Goal: Task Accomplishment & Management: Complete application form

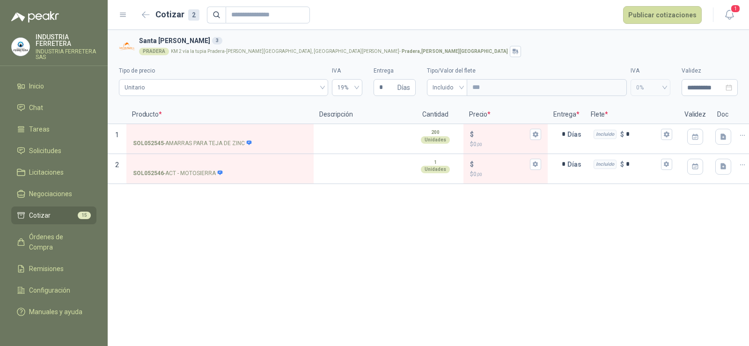
click at [314, 282] on div "**********" at bounding box center [429, 188] width 642 height 316
click at [44, 153] on span "Solicitudes" at bounding box center [45, 151] width 32 height 10
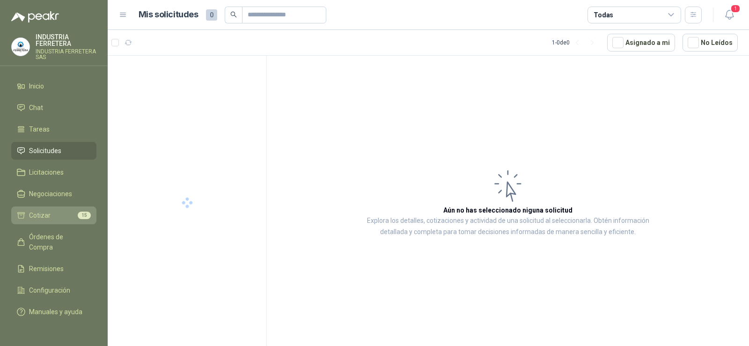
click at [48, 214] on span "Cotizar" at bounding box center [40, 215] width 22 height 10
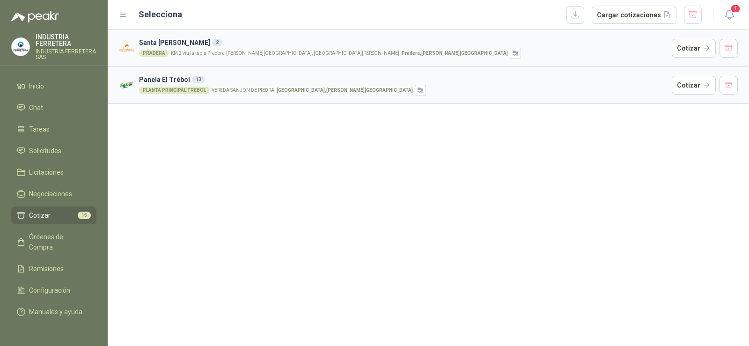
click at [441, 138] on div "Santa [PERSON_NAME] 2 PRADERA KM 2 vía la tupia Pradera-[PERSON_NAME][GEOGRAPHI…" at bounding box center [429, 188] width 642 height 316
click at [696, 79] on button "Cotizar" at bounding box center [694, 85] width 44 height 19
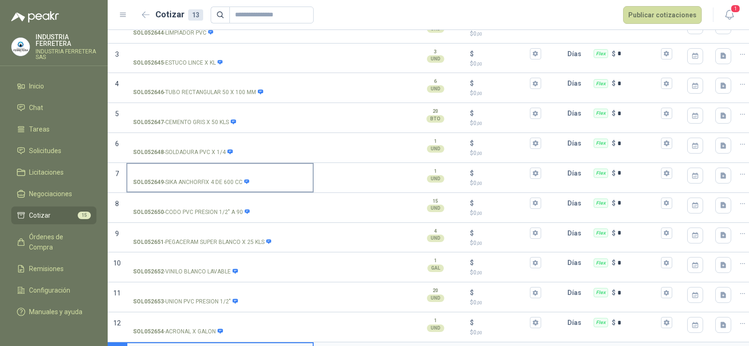
scroll to position [174, 0]
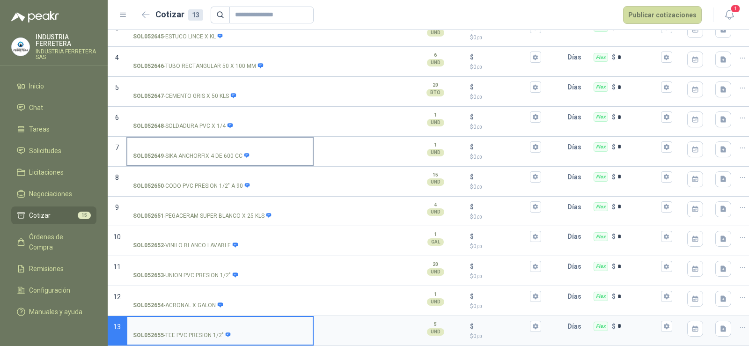
click at [211, 144] on input "SOL052649 - SIKA ANCHORFIX 4 DE 600 CC" at bounding box center [220, 147] width 174 height 7
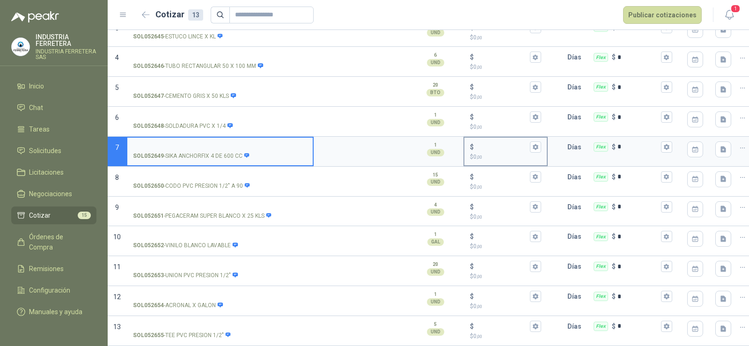
click at [500, 143] on input "$ $ 0 ,00" at bounding box center [502, 146] width 52 height 7
type input "*******"
click at [172, 144] on input "SOL052649 - SIKA ANCHORFIX 4 DE 600 CC" at bounding box center [220, 147] width 174 height 7
click at [186, 152] on p "SOL052649 - SIKA ANCHORFIX 4 DE 600 CC" at bounding box center [191, 156] width 117 height 9
click at [186, 150] on input "SOL052649 - SIKA ANCHORFIX 4 DE 600 CC" at bounding box center [220, 147] width 174 height 7
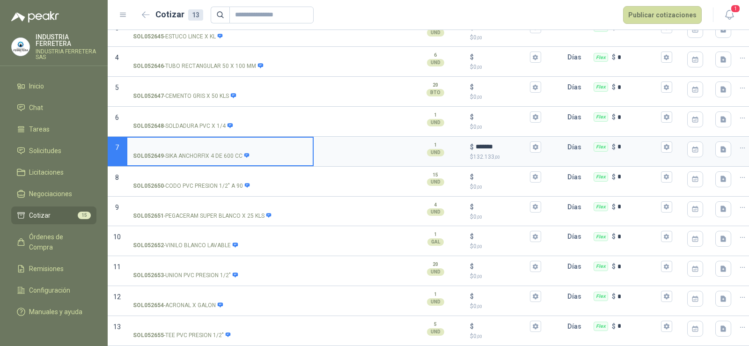
click at [186, 152] on p "SOL052649 - SIKA ANCHORFIX 4 DE 600 CC" at bounding box center [191, 156] width 117 height 9
click at [186, 150] on input "SOL052649 - SIKA ANCHORFIX 4 DE 600 CC" at bounding box center [220, 147] width 174 height 7
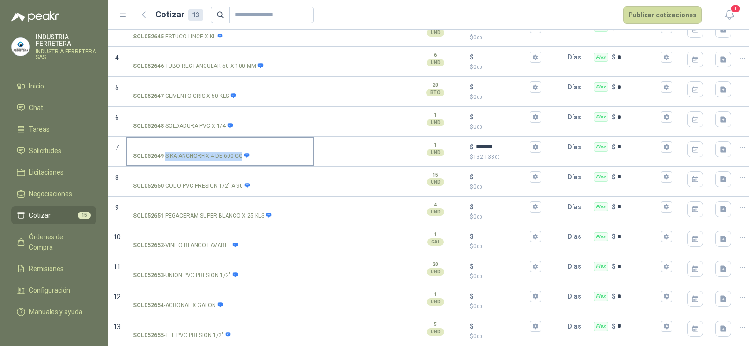
click at [186, 152] on p "SOL052649 - SIKA ANCHORFIX 4 DE 600 CC" at bounding box center [191, 156] width 117 height 9
click at [186, 150] on input "SOL052649 - SIKA ANCHORFIX 4 DE 600 CC" at bounding box center [220, 147] width 174 height 7
copy p "- SIKA ANCHORFIX 4 DE 600 CC"
click at [163, 138] on label "SOL052649 - SIKA ANCHORFIX 4 DE 600 CC" at bounding box center [219, 151] width 185 height 27
click at [163, 144] on input "SOL052649 - SIKA ANCHORFIX 4 DE 600 CC" at bounding box center [220, 147] width 174 height 7
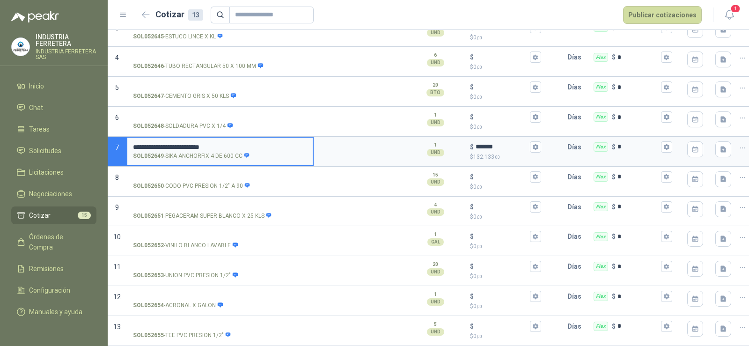
click at [137, 144] on input "**********" at bounding box center [220, 147] width 174 height 7
click at [246, 144] on input "**********" at bounding box center [220, 147] width 174 height 7
type input "**********"
click at [336, 141] on textarea at bounding box center [361, 149] width 92 height 22
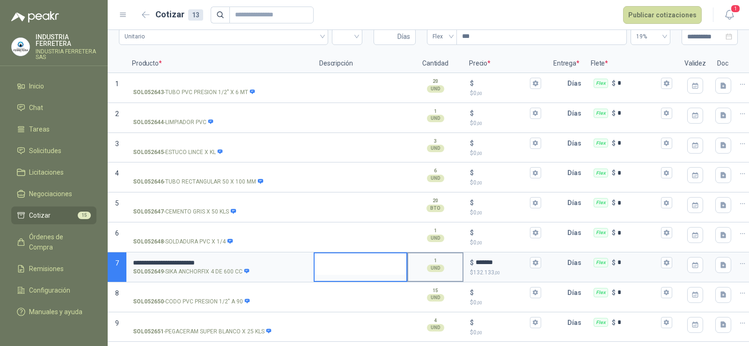
scroll to position [0, 0]
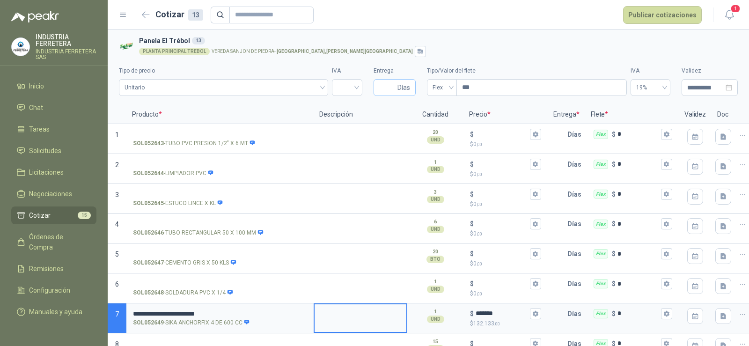
click at [375, 92] on span "Días" at bounding box center [395, 87] width 42 height 17
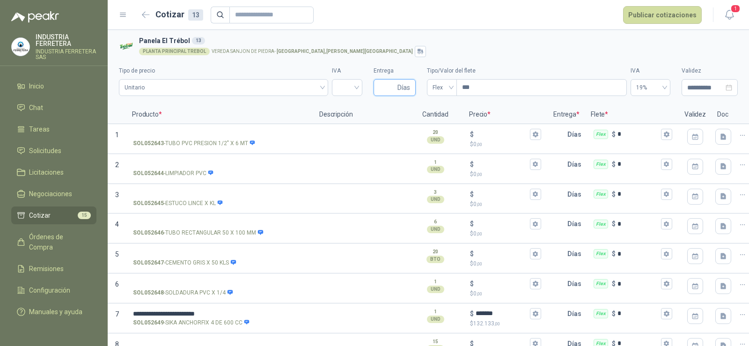
click at [381, 88] on input "Entrega" at bounding box center [387, 88] width 16 height 16
type input "*"
click at [437, 89] on span "Flex" at bounding box center [442, 88] width 19 height 14
click at [436, 124] on div "Incluido" at bounding box center [438, 122] width 15 height 10
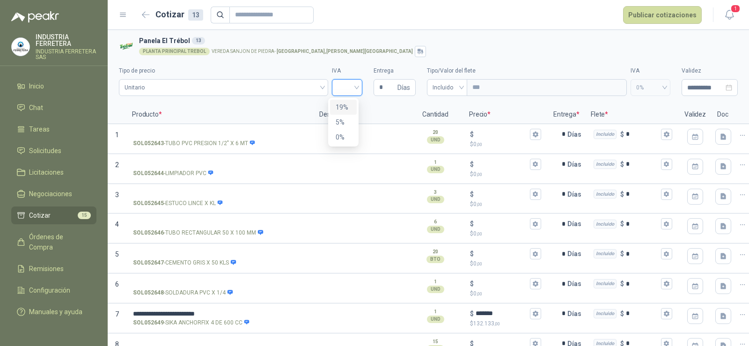
click at [338, 83] on input "search" at bounding box center [347, 87] width 19 height 14
click at [340, 108] on div "19%" at bounding box center [343, 107] width 15 height 10
click at [408, 41] on h3 "Panela El Trébol 13" at bounding box center [436, 41] width 595 height 10
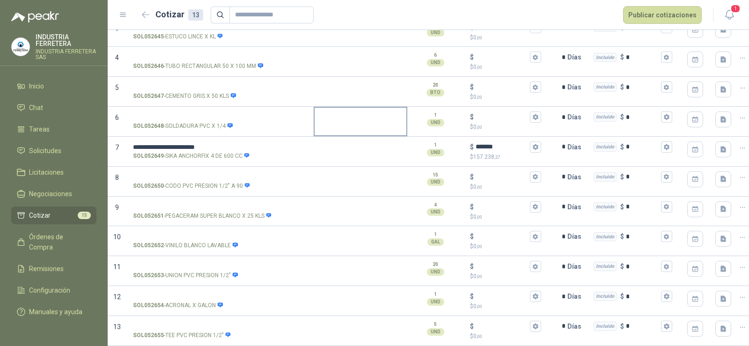
scroll to position [174, 0]
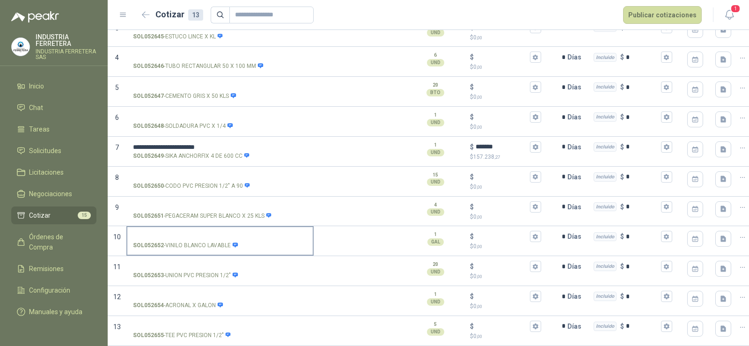
click at [199, 227] on label "SOL052652 - VINILO BLANCO LAVABLE" at bounding box center [219, 240] width 185 height 27
click at [199, 233] on input "SOL052652 - VINILO BLANCO LAVABLE" at bounding box center [220, 236] width 174 height 7
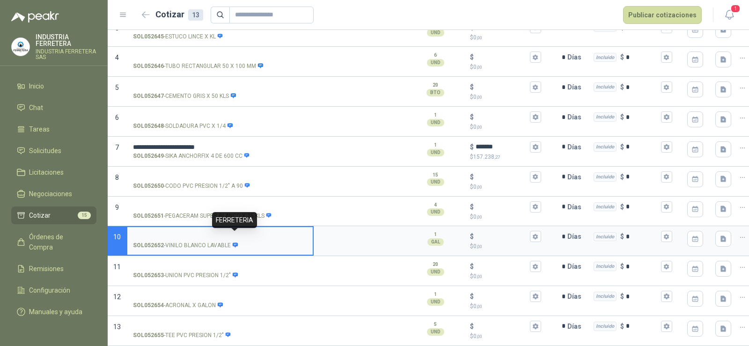
click at [235, 241] on span at bounding box center [235, 244] width 6 height 6
click at [235, 234] on input "SOL052652 - VINILO BLANCO LAVABLE" at bounding box center [220, 236] width 174 height 7
click at [189, 233] on label "SOL052652 - VINILO BLANCO LAVABLE" at bounding box center [219, 240] width 185 height 27
click at [189, 233] on input "SOL052652 - VINILO BLANCO LAVABLE" at bounding box center [220, 236] width 174 height 7
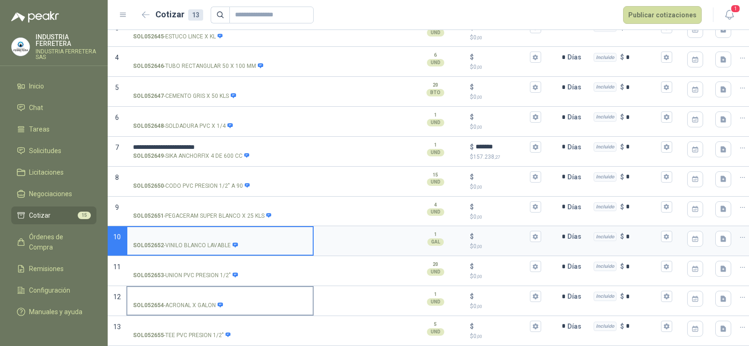
click at [197, 293] on input "SOL052654 - ACRONAL X GALON" at bounding box center [220, 296] width 174 height 7
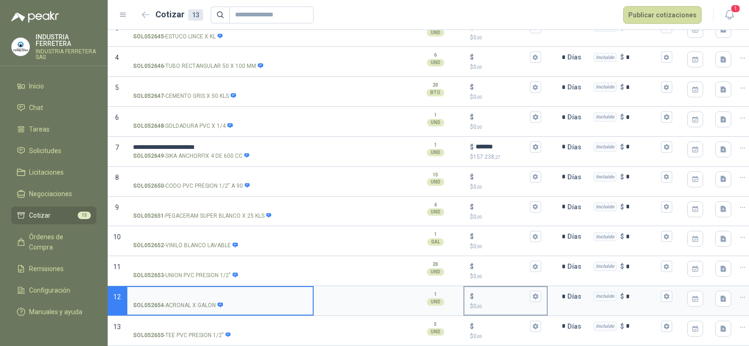
click at [487, 293] on input "$ $ 0 ,00" at bounding box center [502, 296] width 52 height 7
type input "******"
click at [204, 287] on label "SOL052654 - ACRONAL X GALON" at bounding box center [219, 300] width 185 height 27
click at [204, 293] on input "SOL052654 - ACRONAL X GALON" at bounding box center [220, 296] width 174 height 7
click at [204, 301] on p "SOL052654 - ACRONAL X GALON" at bounding box center [178, 305] width 90 height 9
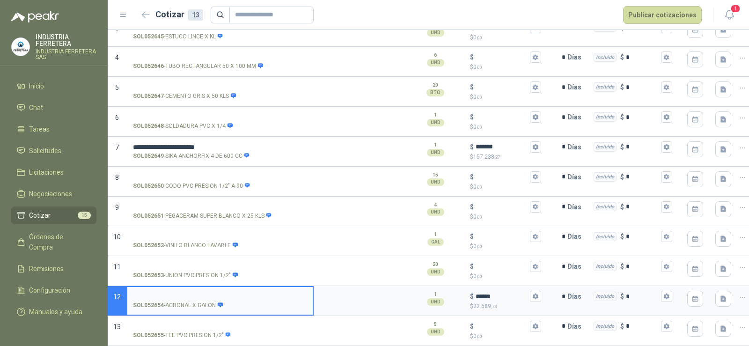
click at [204, 296] on input "SOL052654 - ACRONAL X GALON" at bounding box center [220, 296] width 174 height 7
click at [204, 301] on p "SOL052654 - ACRONAL X GALON" at bounding box center [178, 305] width 90 height 9
click at [204, 296] on input "SOL052654 - ACRONAL X GALON" at bounding box center [220, 296] width 174 height 7
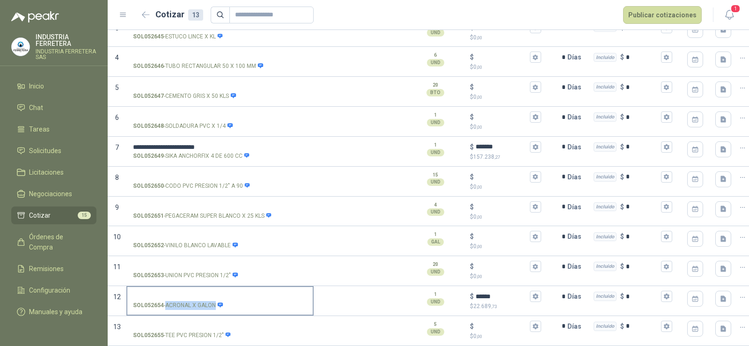
click at [204, 301] on p "SOL052654 - ACRONAL X GALON" at bounding box center [178, 305] width 90 height 9
click at [204, 296] on input "SOL052654 - ACRONAL X GALON" at bounding box center [220, 296] width 174 height 7
copy p "- ACRONAL X GALON"
click at [199, 293] on input "SOL052654 - ACRONAL X GALON" at bounding box center [220, 296] width 174 height 7
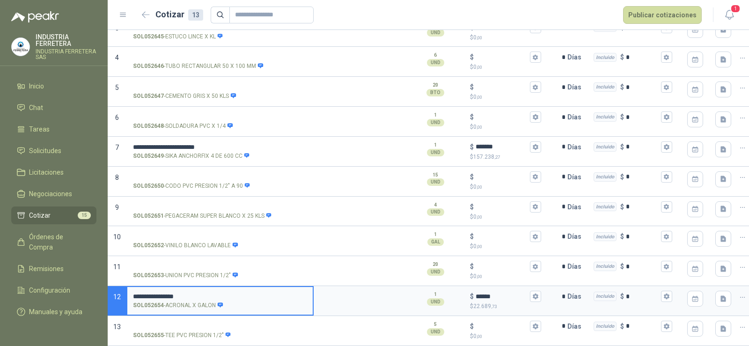
drag, startPoint x: 138, startPoint y: 288, endPoint x: 65, endPoint y: 291, distance: 73.6
click at [66, 291] on div "**********" at bounding box center [374, 173] width 749 height 346
click at [238, 293] on input "**********" at bounding box center [220, 296] width 174 height 7
type input "**********"
click at [221, 227] on label "SOL052652 - VINILO BLANCO LAVABLE" at bounding box center [219, 240] width 185 height 27
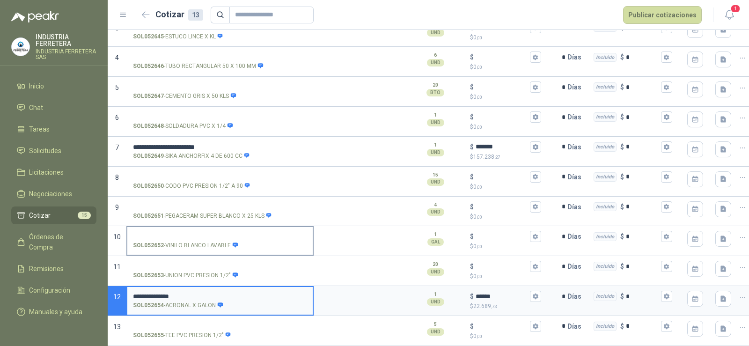
click at [221, 233] on input "SOL052652 - VINILO BLANCO LAVABLE" at bounding box center [220, 236] width 174 height 7
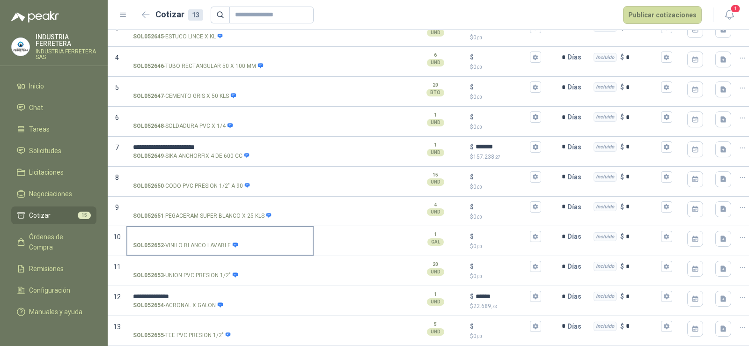
click at [222, 241] on p "SOL052652 - VINILO BLANCO LAVABLE" at bounding box center [185, 245] width 105 height 9
click at [222, 237] on input "SOL052652 - VINILO BLANCO LAVABLE" at bounding box center [220, 236] width 174 height 7
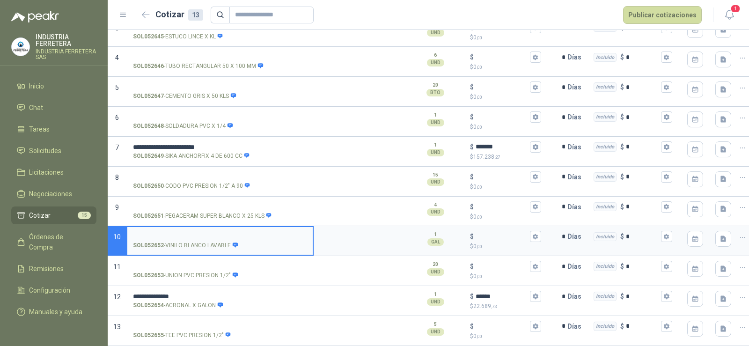
click at [222, 241] on p "SOL052652 - VINILO BLANCO LAVABLE" at bounding box center [185, 245] width 105 height 9
click at [222, 237] on input "SOL052652 - VINILO BLANCO LAVABLE" at bounding box center [220, 236] width 174 height 7
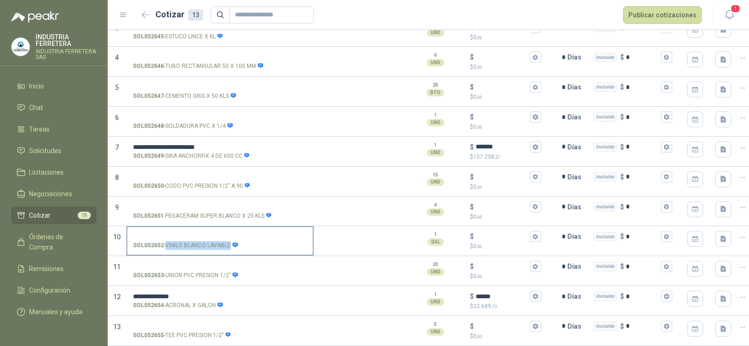
click at [222, 241] on p "SOL052652 - VINILO BLANCO LAVABLE" at bounding box center [185, 245] width 105 height 9
click at [222, 237] on input "SOL052652 - VINILO BLANCO LAVABLE" at bounding box center [220, 236] width 174 height 7
copy p "- VINILO BLANCO LAVABLE"
click at [215, 263] on input "SOL052653 - UNION PVC PRESION 1/2"" at bounding box center [220, 266] width 174 height 7
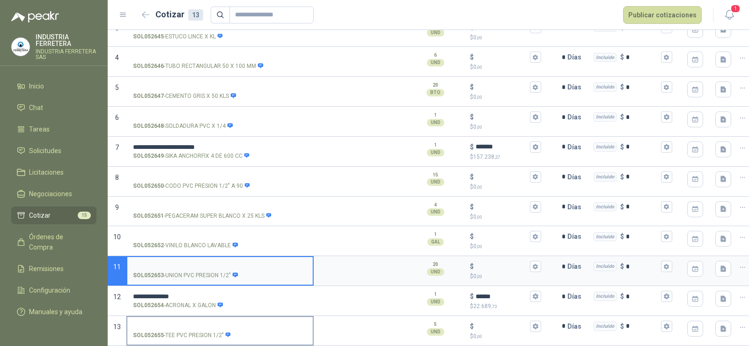
click at [222, 323] on input "SOL052655 - TEE PVC PRESION 1/2"" at bounding box center [220, 326] width 174 height 7
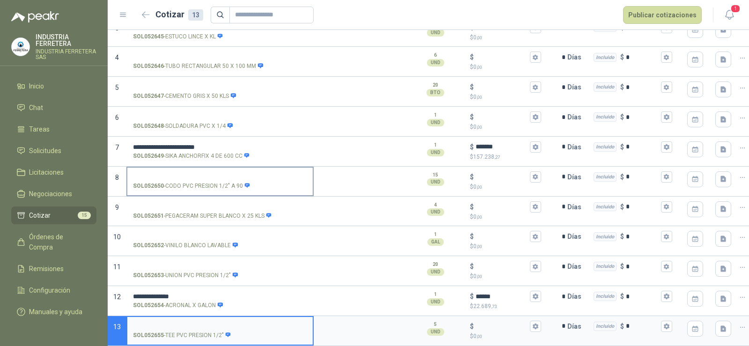
click at [246, 183] on icon at bounding box center [247, 185] width 5 height 5
click at [246, 179] on input "SOL052650 - CODO PVC PRESION 1/2" A 90" at bounding box center [220, 177] width 174 height 7
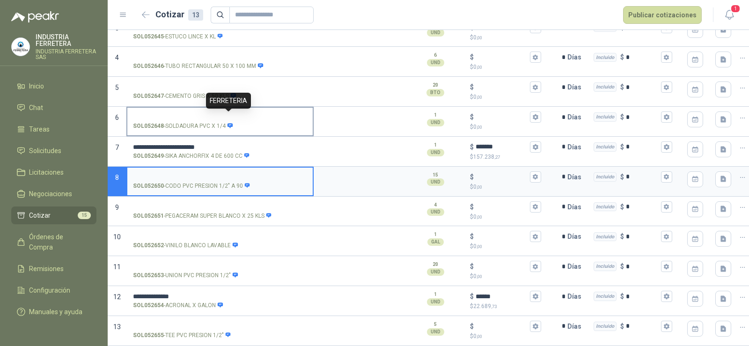
click at [228, 123] on icon at bounding box center [230, 126] width 6 height 6
click at [228, 116] on input "SOL052648 - SOLDADURA PVC X 1/4" at bounding box center [220, 117] width 174 height 7
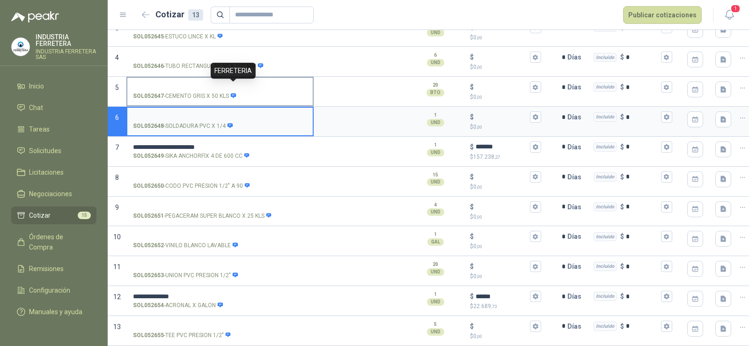
click at [235, 93] on icon at bounding box center [233, 95] width 5 height 5
click at [235, 87] on input "SOL052647 - CEMENTO GRIS X 50 KLS" at bounding box center [220, 87] width 174 height 7
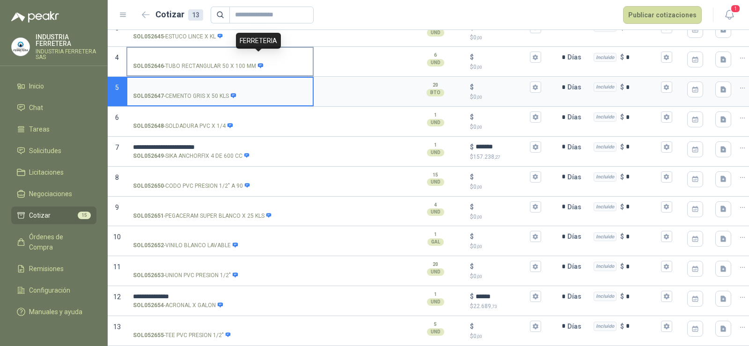
click at [258, 63] on icon at bounding box center [261, 66] width 6 height 6
click at [256, 57] on input "SOL052646 - TUBO RECTANGULAR 50 X 100 MM" at bounding box center [220, 57] width 174 height 7
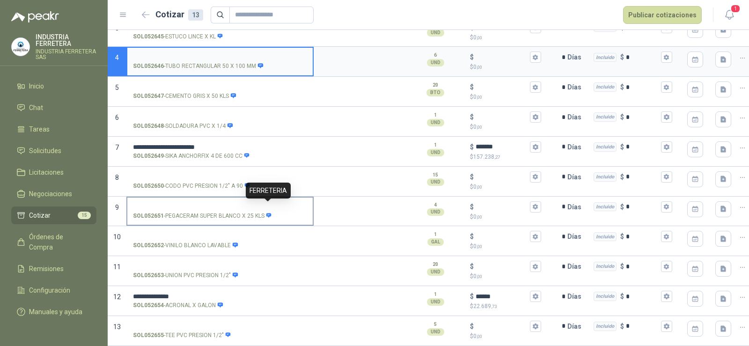
click at [267, 213] on icon at bounding box center [268, 215] width 5 height 5
click at [267, 209] on input "SOL052651 - PEGACERAM SUPER BLANCO X 25 KLS" at bounding box center [220, 207] width 174 height 7
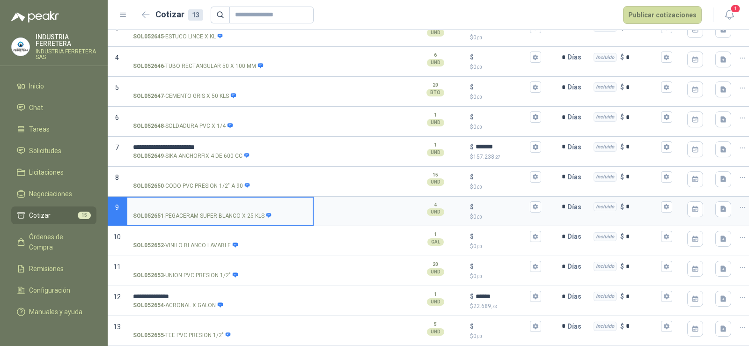
click at [228, 203] on label "SOL052651 - PEGACERAM SUPER BLANCO X 25 KLS" at bounding box center [219, 211] width 185 height 27
click at [228, 204] on input "SOL052651 - PEGACERAM SUPER BLANCO X 25 KLS" at bounding box center [220, 207] width 174 height 7
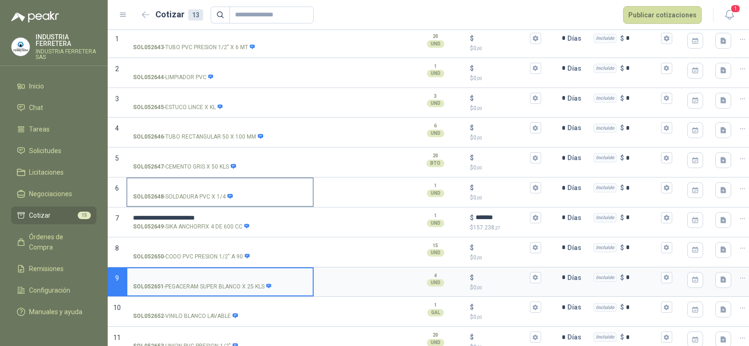
scroll to position [81, 0]
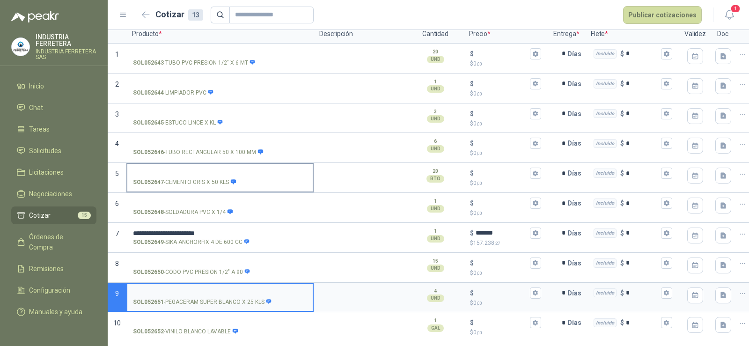
click at [231, 170] on input "SOL052647 - CEMENTO GRIS X 50 KLS" at bounding box center [220, 173] width 174 height 7
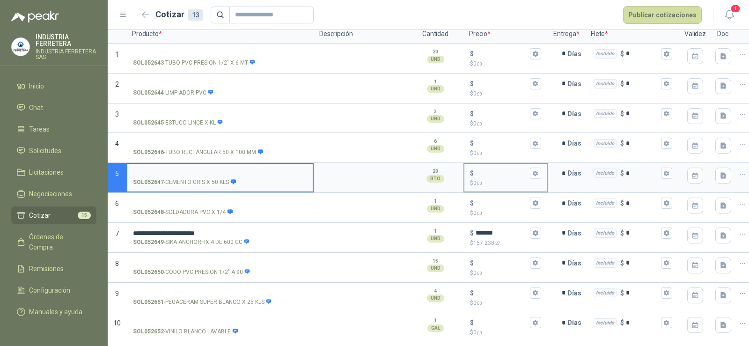
click at [482, 178] on div "$" at bounding box center [505, 173] width 71 height 11
click at [482, 177] on input "$ $ 0 ,00" at bounding box center [502, 173] width 52 height 7
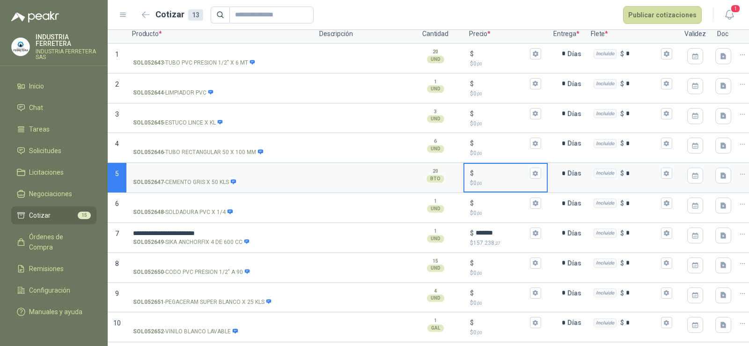
click at [485, 174] on input "$ $ 0 ,00" at bounding box center [502, 173] width 52 height 7
click at [490, 173] on input "******" at bounding box center [502, 173] width 52 height 7
type input "******"
click at [178, 166] on label "SOL052647 - CEMENTO GRIS X 50 KLS" at bounding box center [219, 177] width 185 height 27
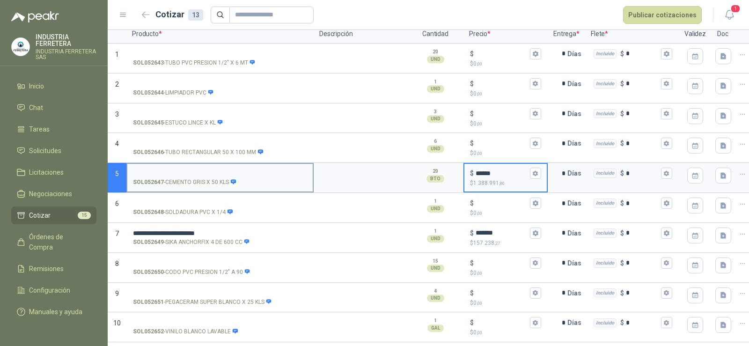
click at [178, 170] on input "SOL052647 - CEMENTO GRIS X 50 KLS" at bounding box center [220, 173] width 174 height 7
click at [190, 184] on p "SOL052647 - CEMENTO GRIS X 50 KLS" at bounding box center [185, 182] width 104 height 9
click at [190, 177] on input "SOL052647 - CEMENTO GRIS X 50 KLS" at bounding box center [220, 173] width 174 height 7
click at [190, 184] on p "SOL052647 - CEMENTO GRIS X 50 KLS" at bounding box center [185, 182] width 104 height 9
click at [190, 177] on input "SOL052647 - CEMENTO GRIS X 50 KLS" at bounding box center [220, 173] width 174 height 7
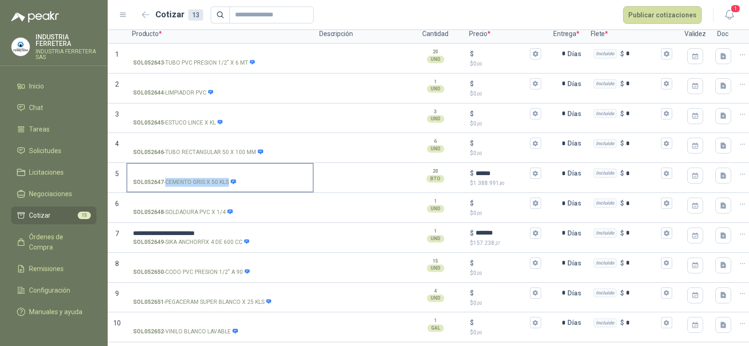
click at [190, 184] on p "SOL052647 - CEMENTO GRIS X 50 KLS" at bounding box center [185, 182] width 104 height 9
click at [190, 177] on input "SOL052647 - CEMENTO GRIS X 50 KLS" at bounding box center [220, 173] width 174 height 7
copy p "- CEMENTO GRIS X 50 KLS"
click at [182, 171] on input "SOL052647 - CEMENTO GRIS X 50 KLS" at bounding box center [220, 173] width 174 height 7
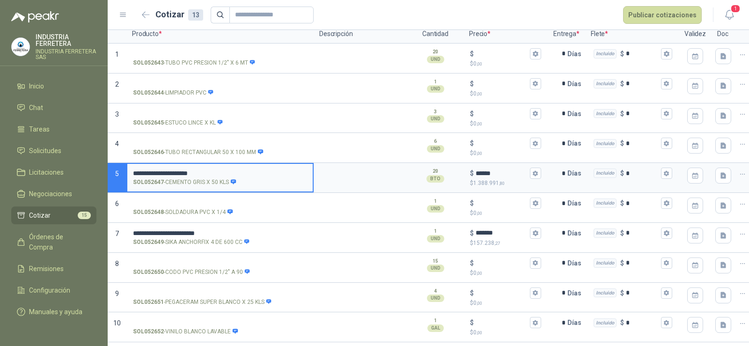
drag, startPoint x: 137, startPoint y: 172, endPoint x: 88, endPoint y: 182, distance: 50.2
click at [88, 182] on div "**********" at bounding box center [374, 173] width 749 height 346
click at [246, 176] on input "**********" at bounding box center [220, 173] width 174 height 7
type input "**********"
click at [328, 176] on textarea at bounding box center [361, 175] width 92 height 22
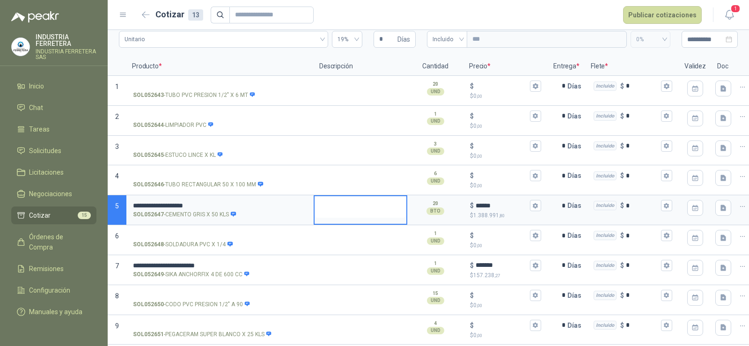
scroll to position [34, 0]
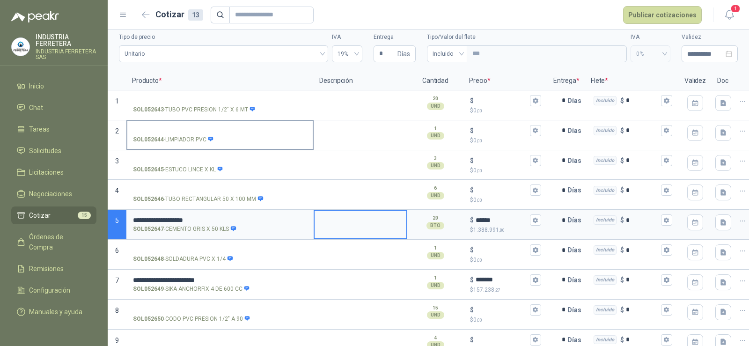
click at [206, 129] on input "SOL052644 - LIMPIADOR PVC" at bounding box center [220, 130] width 174 height 7
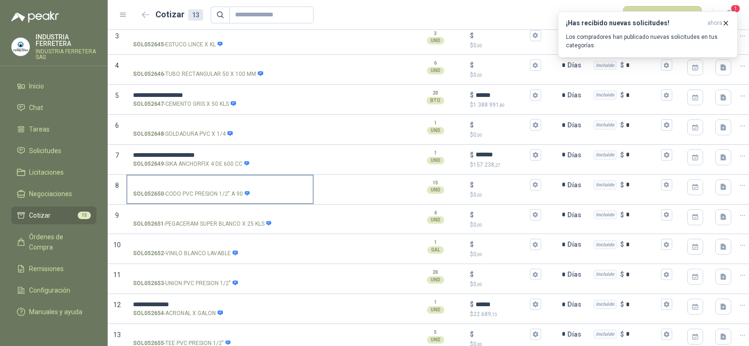
scroll to position [174, 0]
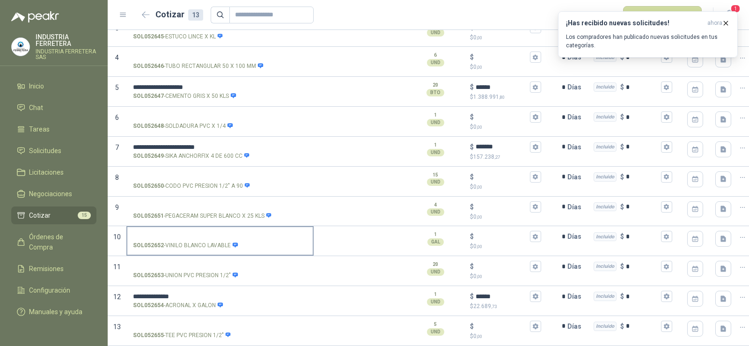
click at [189, 233] on input "SOL052652 - VINILO BLANCO LAVABLE" at bounding box center [220, 236] width 174 height 7
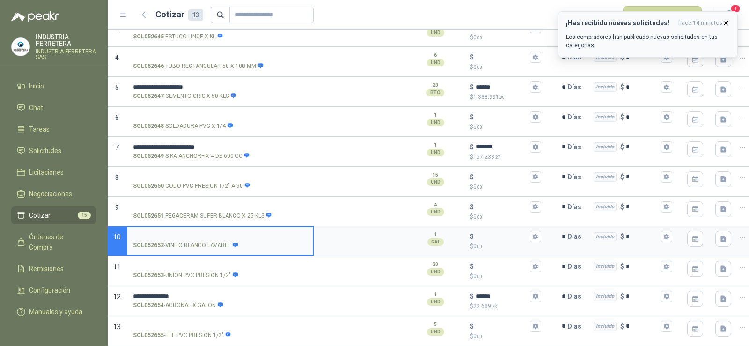
click at [726, 24] on icon "button" at bounding box center [726, 23] width 8 height 8
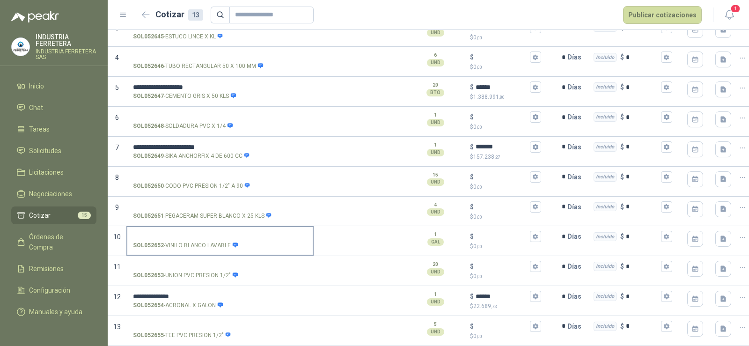
click at [201, 233] on input "SOL052652 - VINILO BLANCO LAVABLE" at bounding box center [220, 236] width 174 height 7
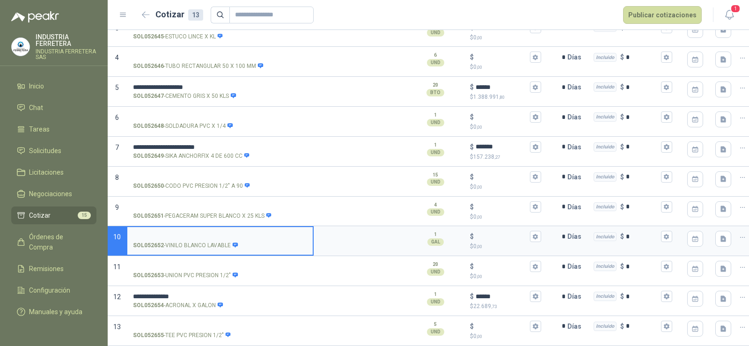
click at [243, 233] on input "SOL052652 - VINILO BLANCO LAVABLE" at bounding box center [220, 236] width 174 height 7
click at [492, 233] on input "$ $ 0 ,00" at bounding box center [502, 236] width 52 height 7
type input "******"
drag, startPoint x: 155, startPoint y: 221, endPoint x: 185, endPoint y: 231, distance: 31.5
click at [155, 227] on label "SOL052652 - VINILO BLANCO LAVABLE" at bounding box center [219, 240] width 185 height 27
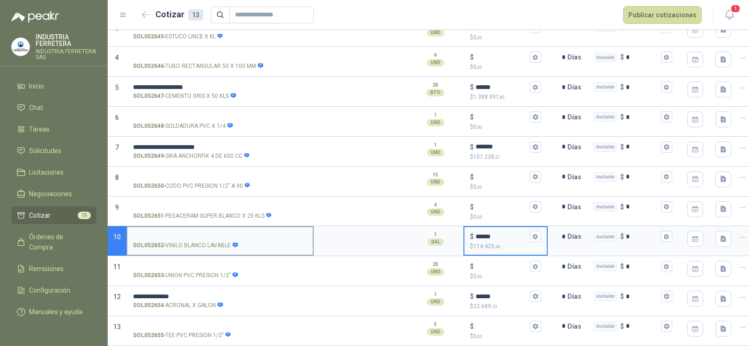
click at [155, 233] on input "SOL052652 - VINILO BLANCO LAVABLE" at bounding box center [220, 236] width 174 height 7
click at [193, 241] on p "SOL052652 - VINILO BLANCO LAVABLE" at bounding box center [185, 245] width 105 height 9
click at [193, 238] on input "SOL052652 - VINILO BLANCO LAVABLE" at bounding box center [220, 236] width 174 height 7
click at [193, 241] on p "SOL052652 - VINILO BLANCO LAVABLE" at bounding box center [185, 245] width 105 height 9
click at [193, 238] on input "SOL052652 - VINILO BLANCO LAVABLE" at bounding box center [220, 236] width 174 height 7
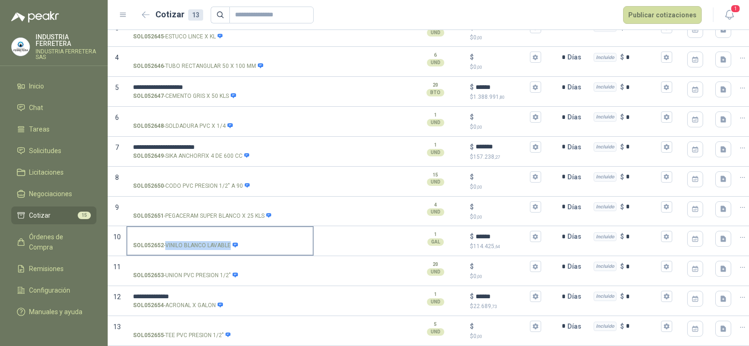
click at [193, 241] on p "SOL052652 - VINILO BLANCO LAVABLE" at bounding box center [185, 245] width 105 height 9
click at [193, 238] on input "SOL052652 - VINILO BLANCO LAVABLE" at bounding box center [220, 236] width 174 height 7
copy p "- VINILO BLANCO LAVABLE"
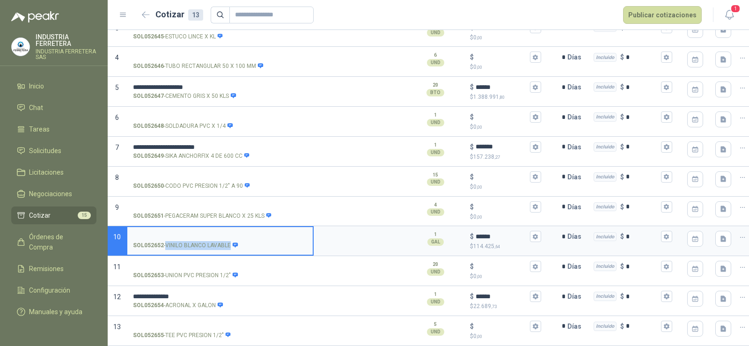
click at [195, 233] on input "SOL052652 - VINILO BLANCO LAVABLE" at bounding box center [220, 236] width 174 height 7
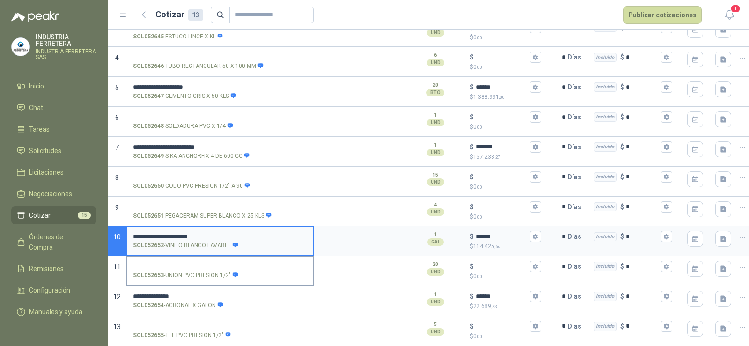
drag, startPoint x: 137, startPoint y: 227, endPoint x: 200, endPoint y: 255, distance: 68.6
click at [136, 233] on input "**********" at bounding box center [220, 236] width 174 height 7
click at [154, 233] on input "**********" at bounding box center [220, 236] width 174 height 7
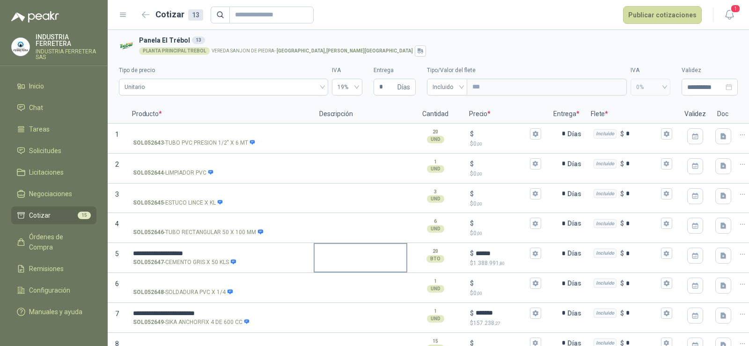
scroll to position [0, 0]
type input "**********"
click at [668, 19] on button "Publicar cotizaciones" at bounding box center [662, 15] width 79 height 18
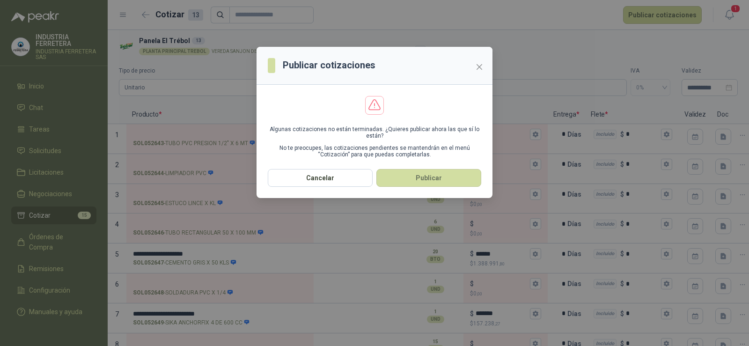
click at [429, 183] on button "Publicar" at bounding box center [429, 178] width 105 height 18
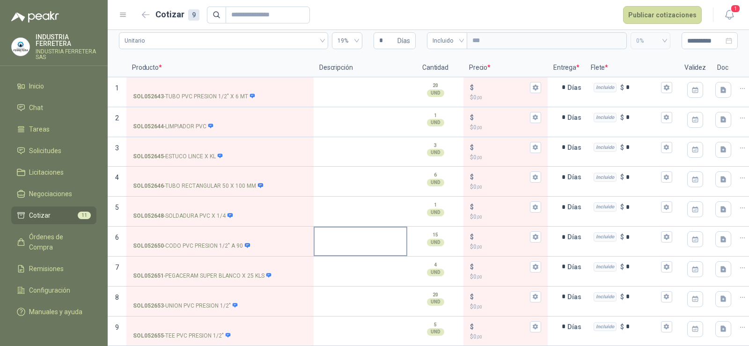
scroll to position [54, 0]
click at [52, 213] on li "Cotizar 11" at bounding box center [54, 215] width 74 height 10
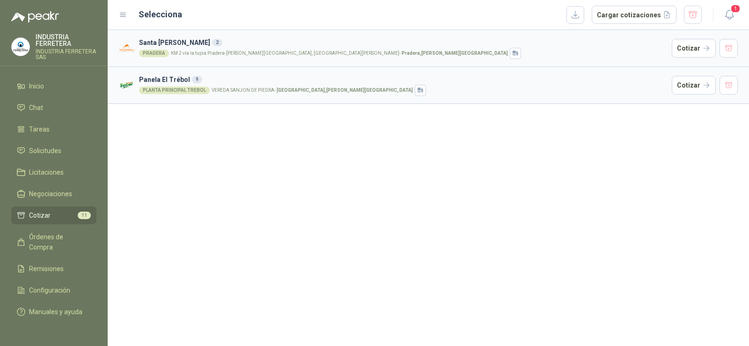
click at [356, 212] on div "Santa [PERSON_NAME] 2 PRADERA KM 2 vía la tupia Pradera-[PERSON_NAME][GEOGRAPHI…" at bounding box center [429, 188] width 642 height 316
click at [39, 151] on span "Solicitudes" at bounding box center [45, 151] width 32 height 10
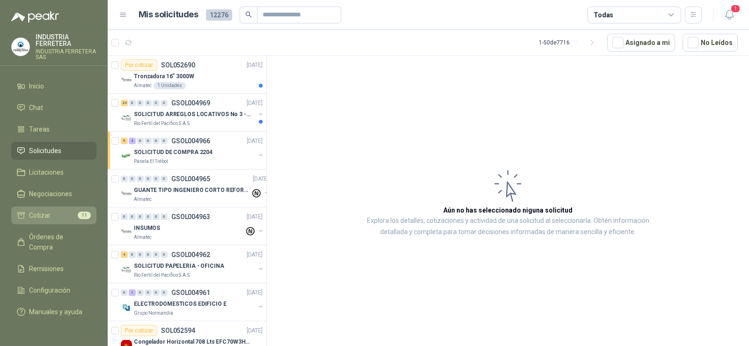
click at [60, 207] on link "Cotizar 11" at bounding box center [53, 216] width 85 height 18
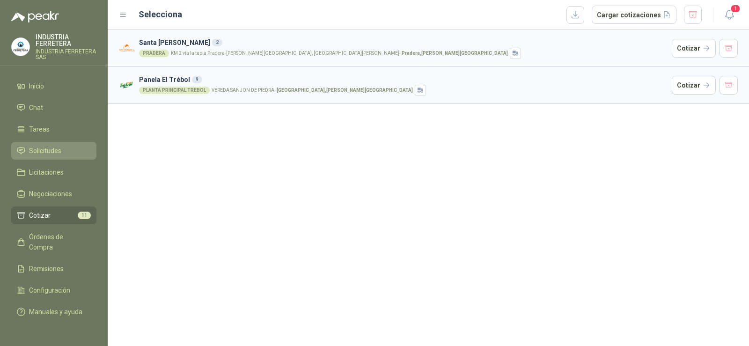
click at [52, 148] on span "Solicitudes" at bounding box center [45, 151] width 32 height 10
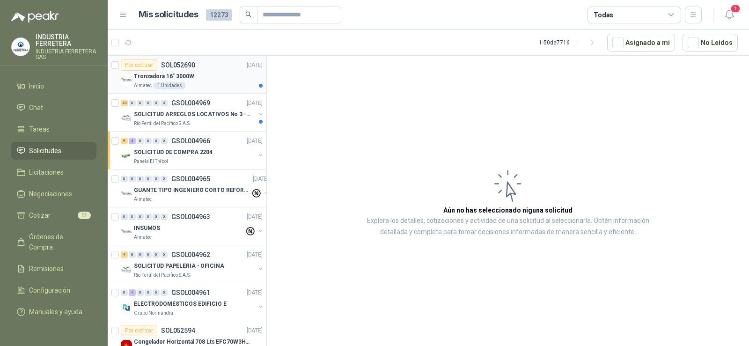
click at [219, 77] on div "Tronzadora 16” 3000W" at bounding box center [198, 76] width 129 height 11
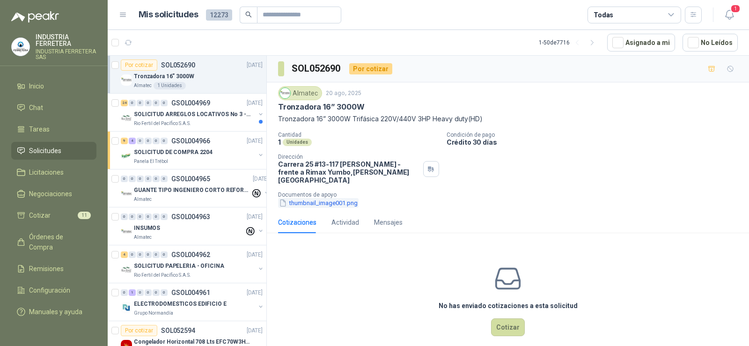
click at [332, 198] on button "thumbnail_image001.png" at bounding box center [318, 203] width 81 height 10
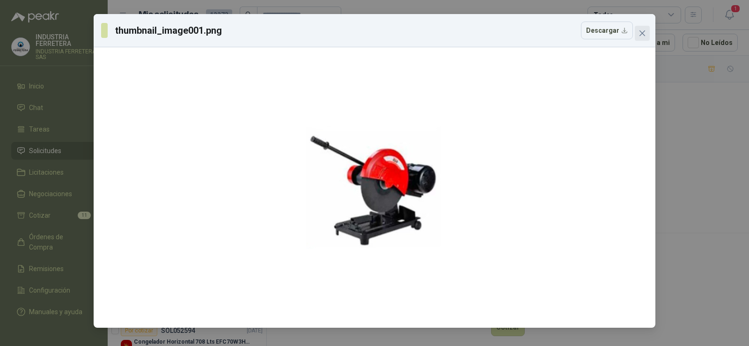
click at [639, 34] on icon "close" at bounding box center [642, 33] width 7 height 7
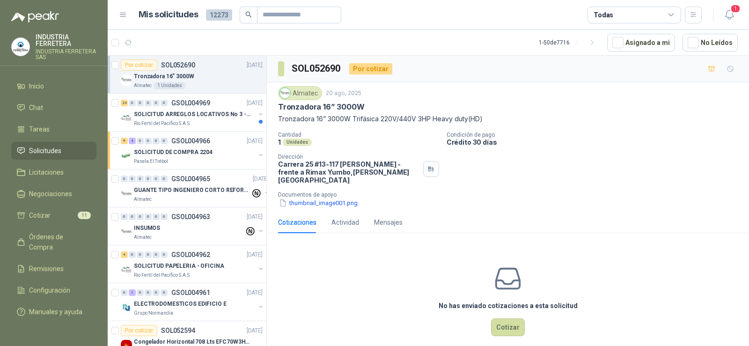
click at [368, 121] on p "Tronzadora 16” 3000W Trifásica 220V/440V 3HP Heavy duty(HD)" at bounding box center [508, 119] width 460 height 10
copy p "Tronzadora 16” 3000W Trifásica 220V/440V 3HP Heavy duty(HD)"
click at [563, 166] on div "Cantidad 1 Unidades Condición de pago Crédito 30 días Dirección [STREET_ADDRESS…" at bounding box center [508, 170] width 460 height 76
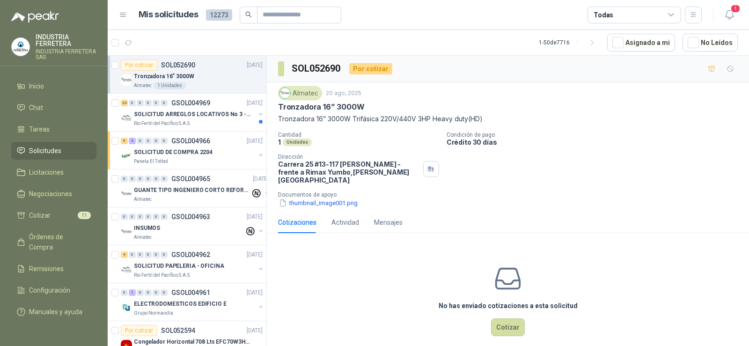
click at [370, 118] on p "Tronzadora 16” 3000W Trifásica 220V/440V 3HP Heavy duty(HD)" at bounding box center [508, 119] width 460 height 10
copy p "Tronzadora 16” 3000W Trifásica 220V/440V 3HP Heavy duty(HD)"
click at [325, 200] on button "thumbnail_image001.png" at bounding box center [318, 203] width 81 height 10
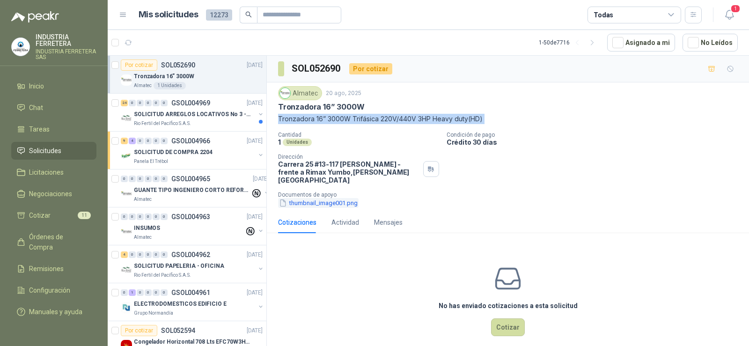
click at [334, 198] on button "thumbnail_image001.png" at bounding box center [318, 203] width 81 height 10
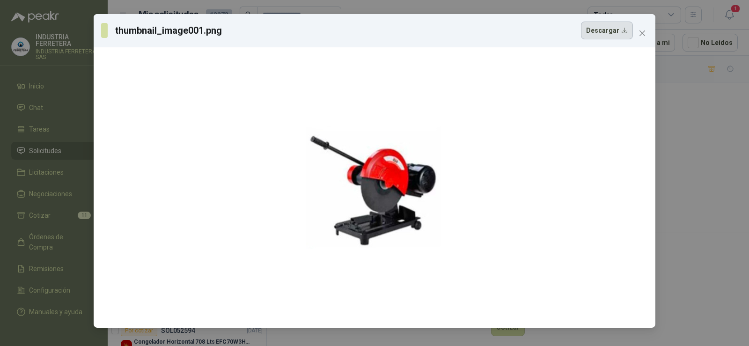
drag, startPoint x: 358, startPoint y: 161, endPoint x: 617, endPoint y: 33, distance: 288.8
click at [617, 33] on button "Descargar" at bounding box center [607, 31] width 52 height 18
click at [693, 138] on div "thumbnail_image001.png Descargar" at bounding box center [374, 173] width 749 height 346
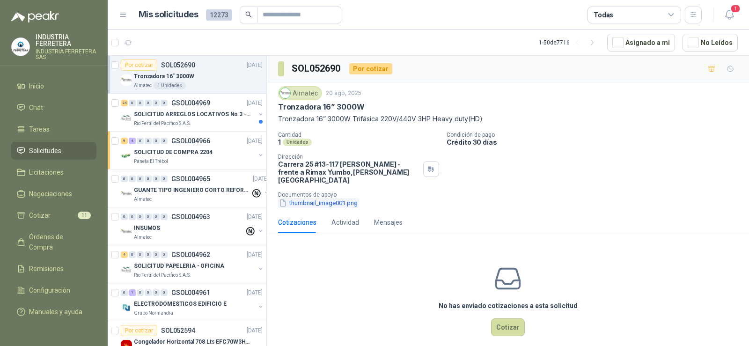
click at [341, 198] on button "thumbnail_image001.png" at bounding box center [318, 203] width 81 height 10
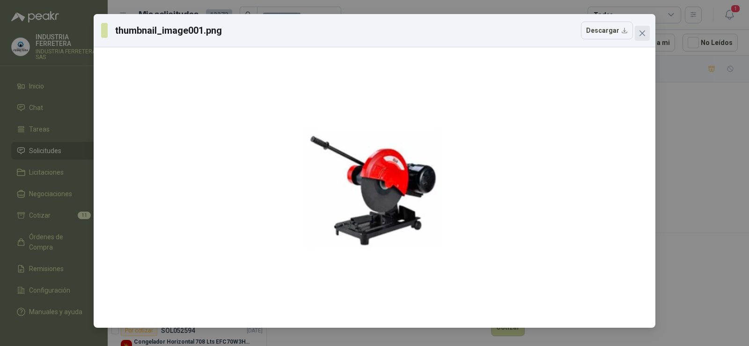
click at [641, 32] on icon "close" at bounding box center [642, 33] width 7 height 7
